Goal: Transaction & Acquisition: Book appointment/travel/reservation

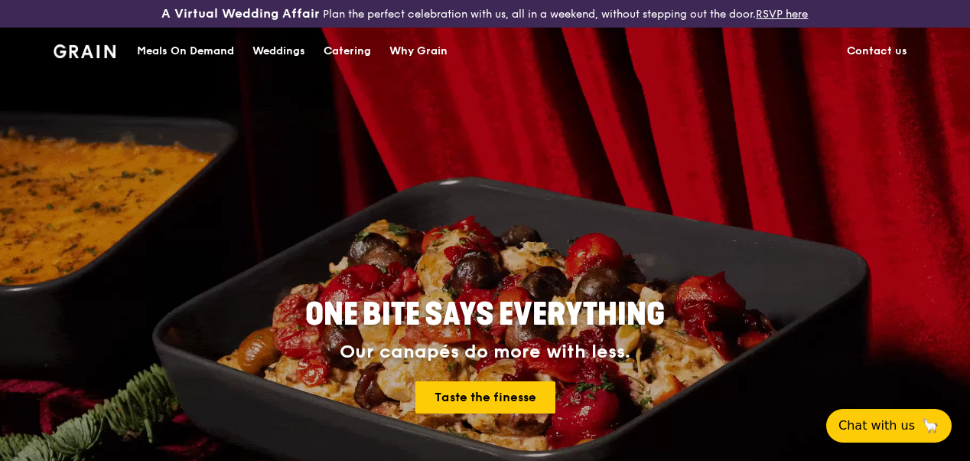
click at [363, 60] on div "Catering" at bounding box center [347, 51] width 47 height 46
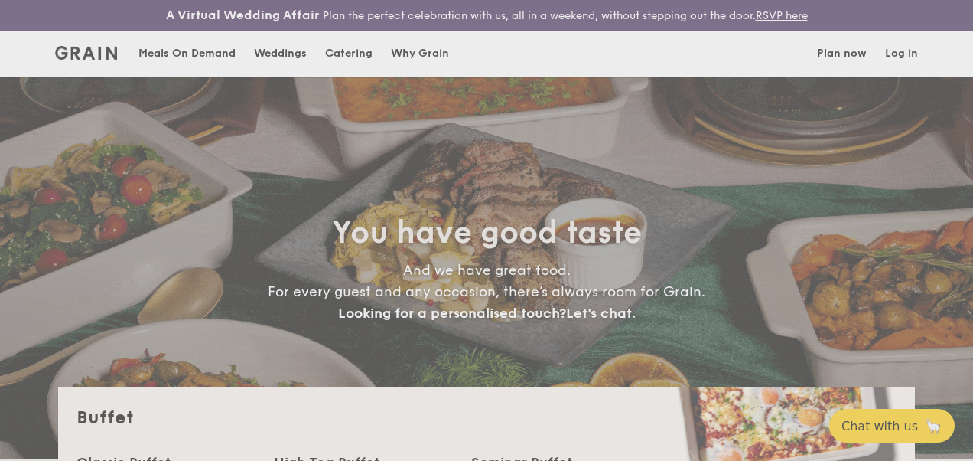
select select
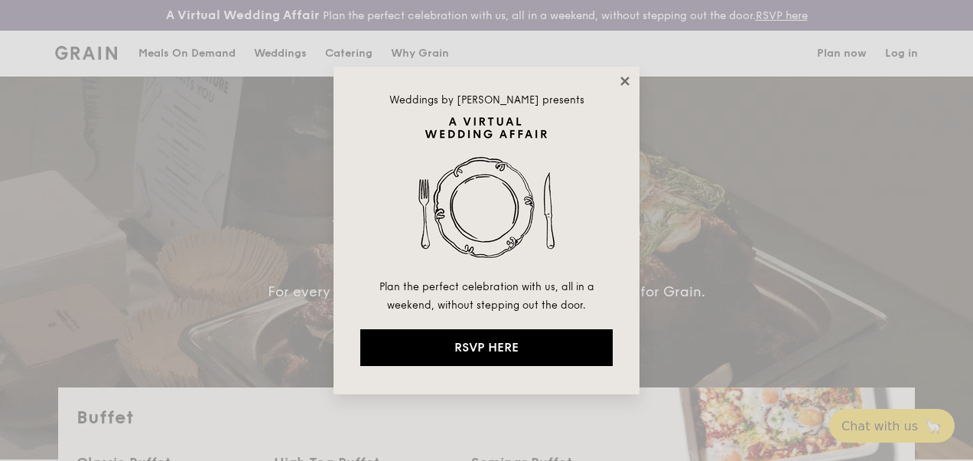
click at [623, 83] on icon at bounding box center [624, 80] width 8 height 8
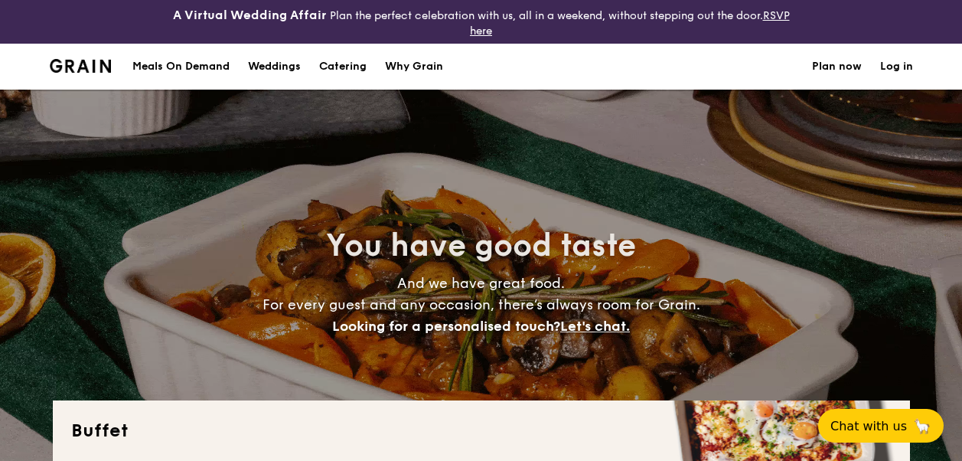
click at [346, 62] on h1 "Catering" at bounding box center [342, 67] width 47 height 46
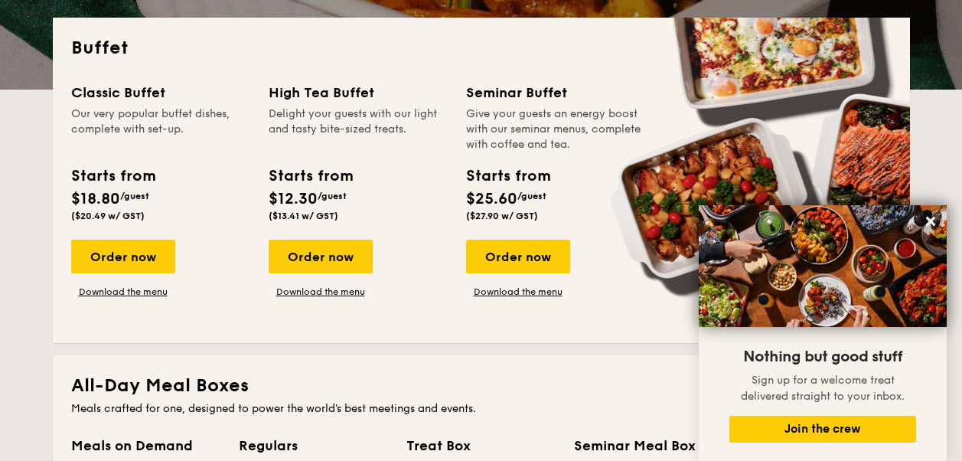
scroll to position [306, 0]
